Goal: Book appointment/travel/reservation

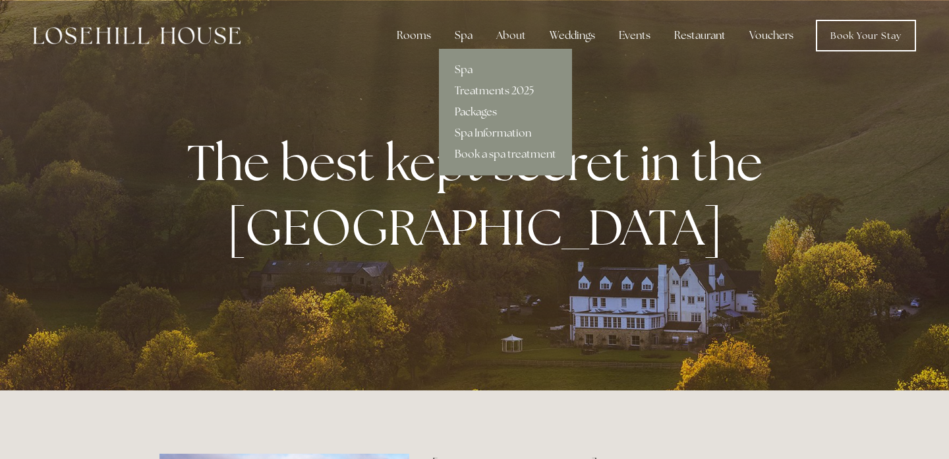
click at [478, 112] on link "Packages" at bounding box center [505, 111] width 133 height 21
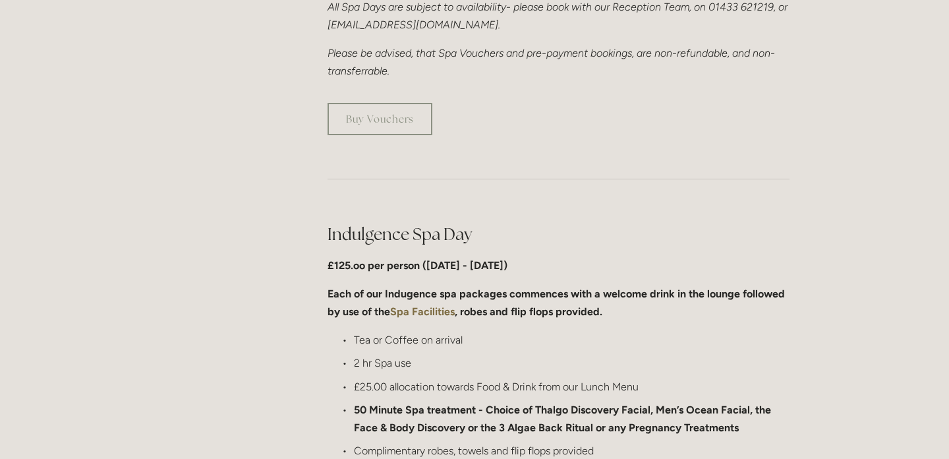
scroll to position [521, 0]
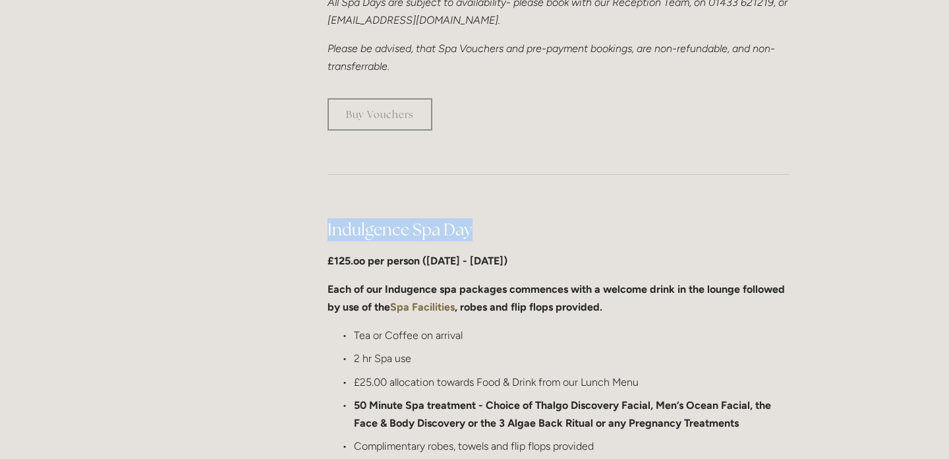
drag, startPoint x: 485, startPoint y: 223, endPoint x: 321, endPoint y: 223, distance: 164.1
click at [321, 223] on div "Indulgence Spa Day £125.oo per person ([DATE] - [DATE]) Each of our Indugence s…" at bounding box center [558, 351] width 484 height 288
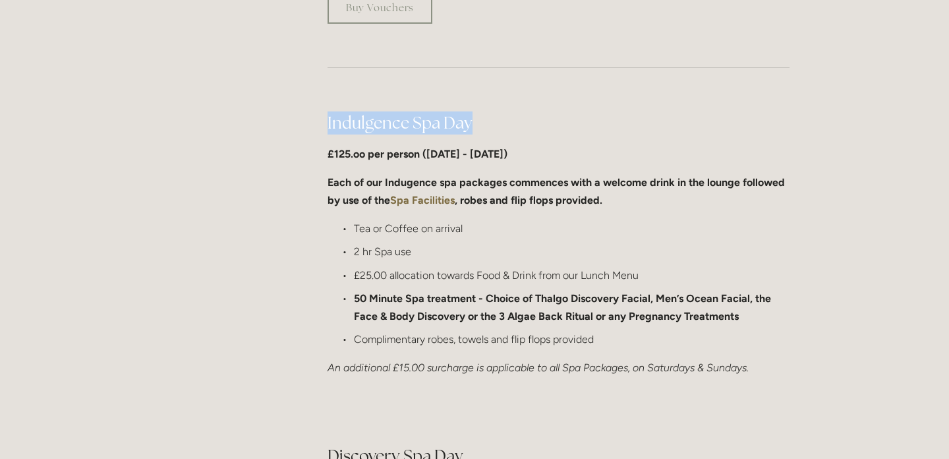
scroll to position [630, 0]
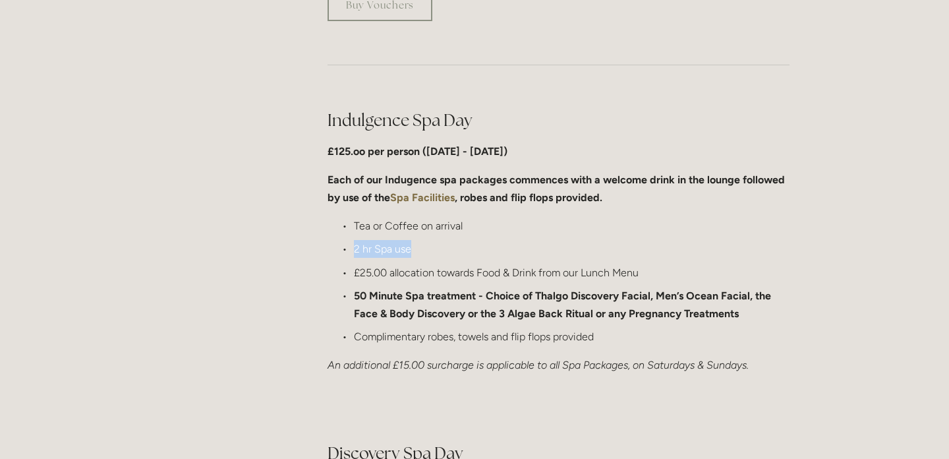
drag, startPoint x: 417, startPoint y: 250, endPoint x: 355, endPoint y: 250, distance: 62.6
click at [355, 250] on p "2 hr Spa use" at bounding box center [572, 249] width 436 height 18
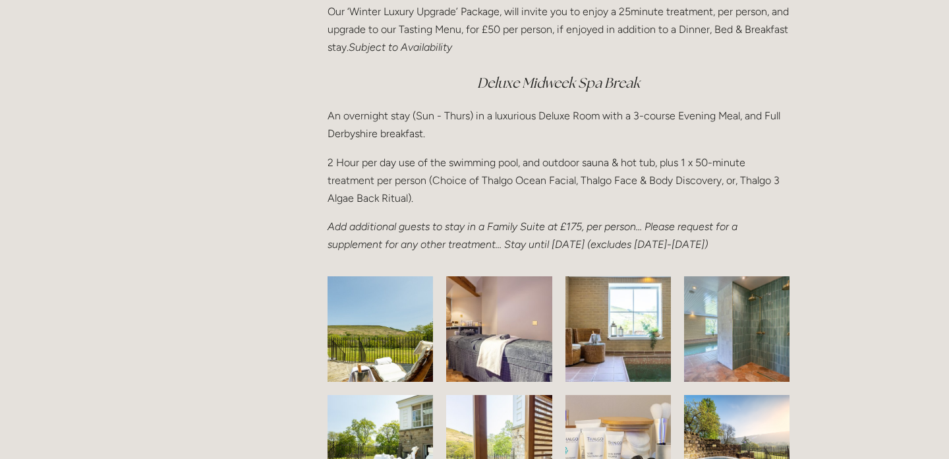
scroll to position [1877, 0]
